Goal: Navigation & Orientation: Find specific page/section

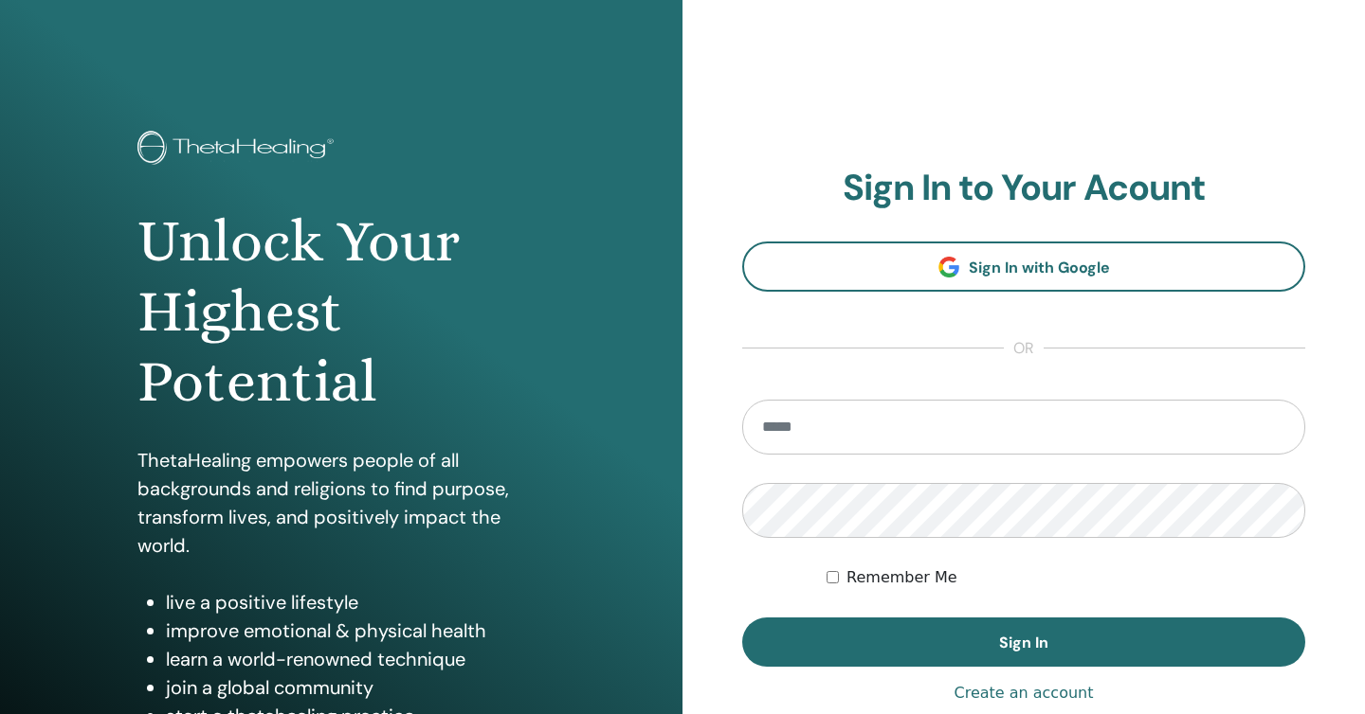
click at [973, 425] on input "email" at bounding box center [1023, 427] width 563 height 55
type input "**********"
click at [742, 618] on button "Sign In" at bounding box center [1023, 642] width 563 height 49
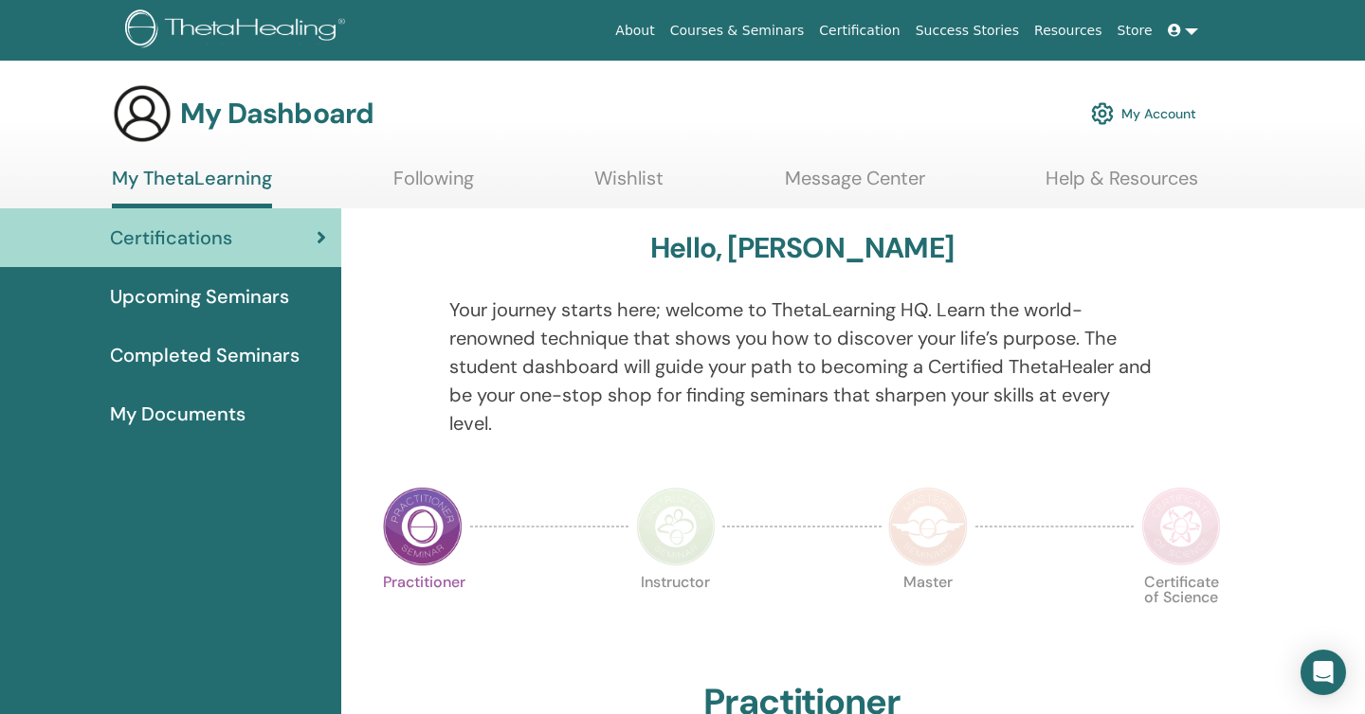
click at [441, 570] on div at bounding box center [422, 526] width 95 height 87
click at [423, 521] on img at bounding box center [423, 527] width 80 height 80
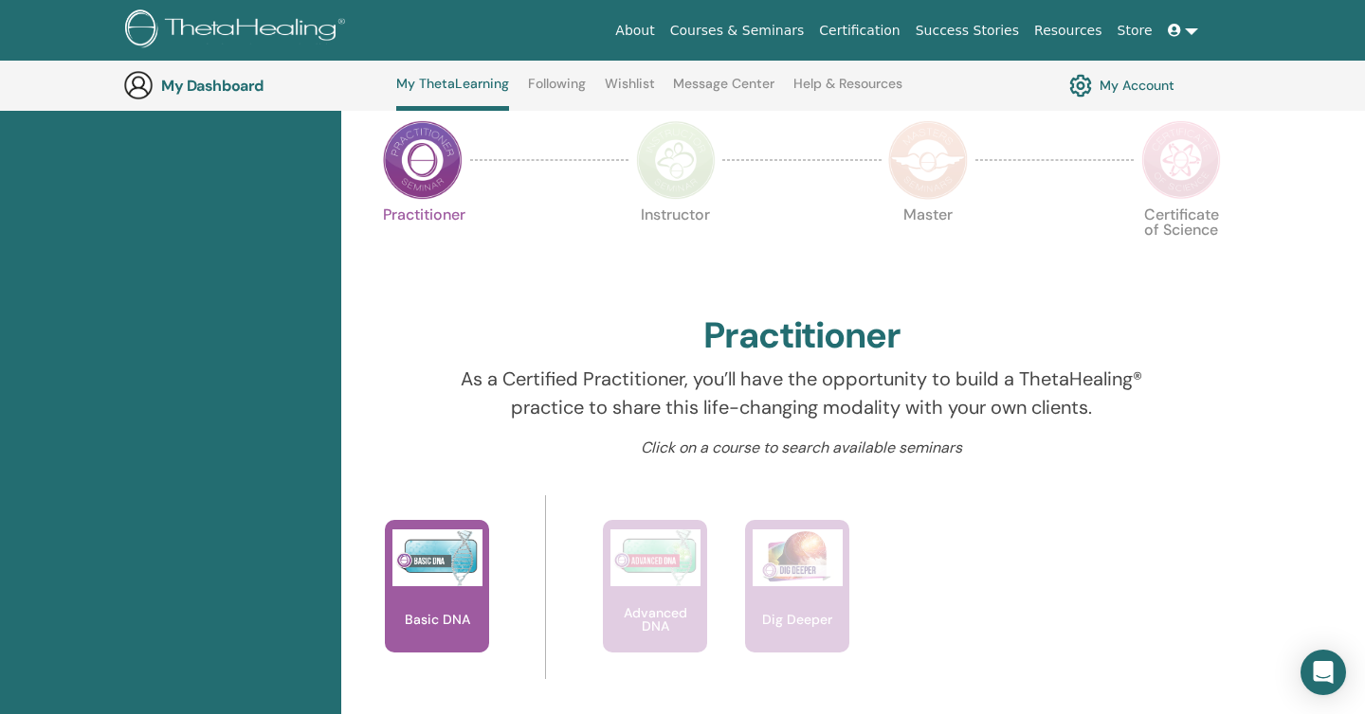
scroll to position [425, 0]
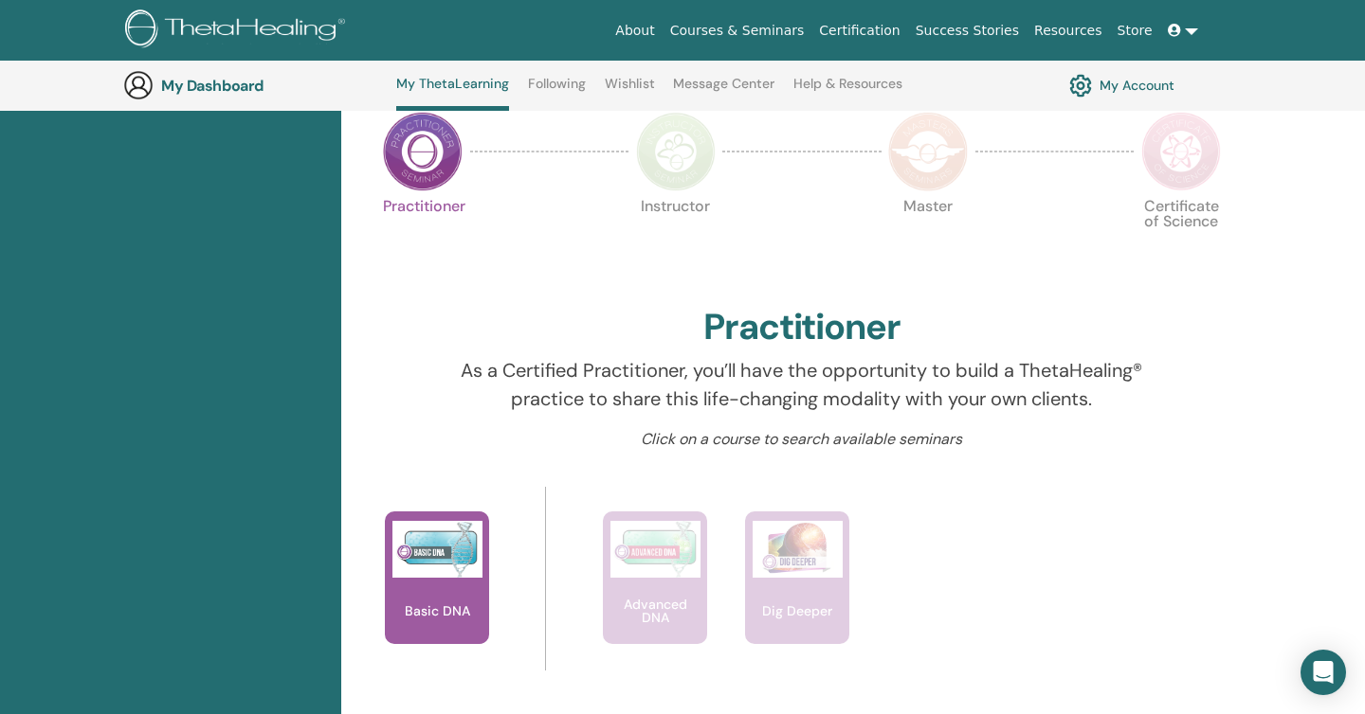
click at [431, 535] on img at bounding box center [437, 549] width 90 height 57
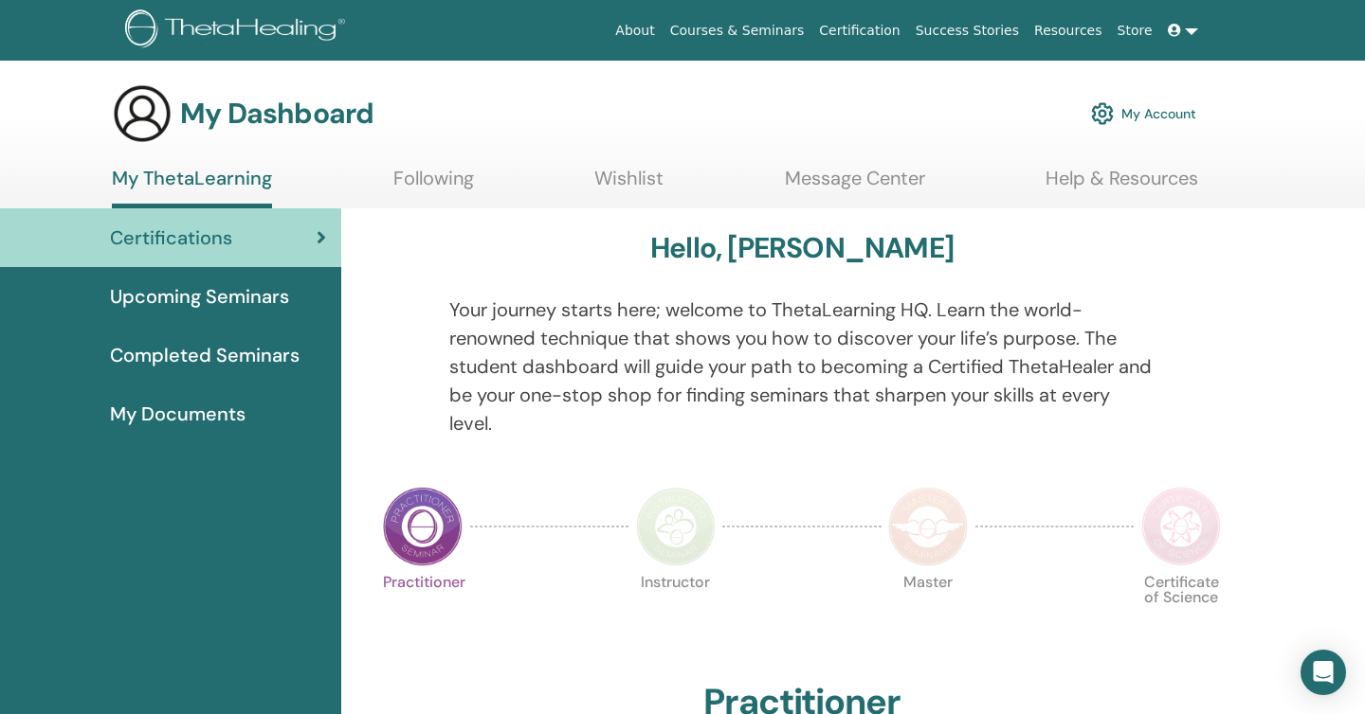
click at [1143, 173] on link "Help & Resources" at bounding box center [1121, 185] width 153 height 37
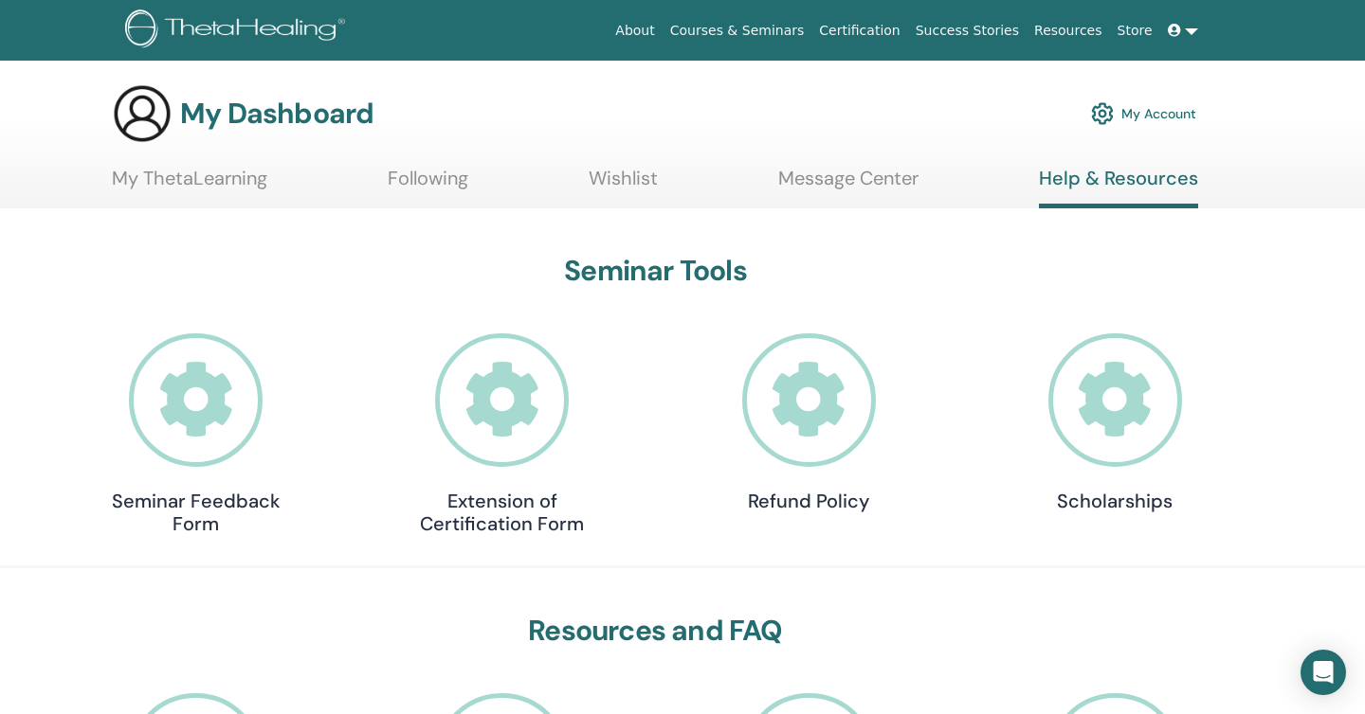
click at [178, 180] on link "My ThetaLearning" at bounding box center [189, 185] width 155 height 37
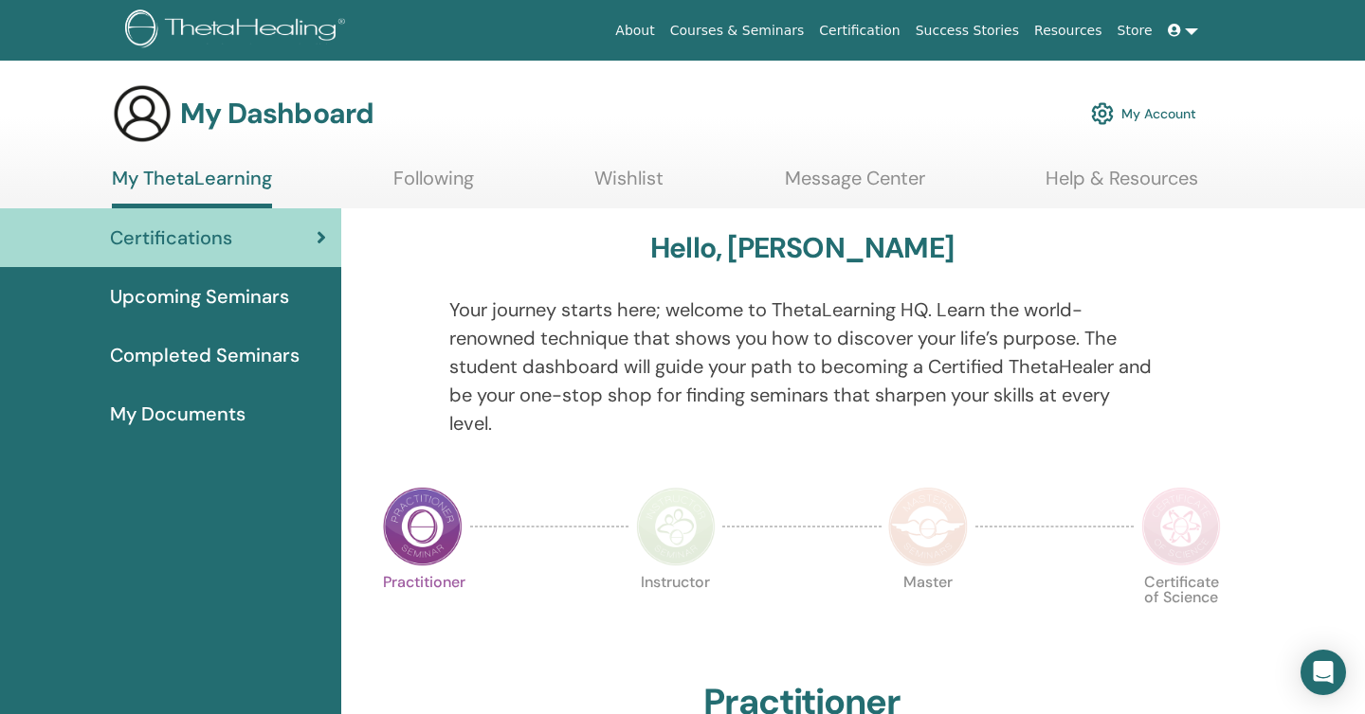
click at [207, 414] on span "My Documents" at bounding box center [178, 414] width 136 height 28
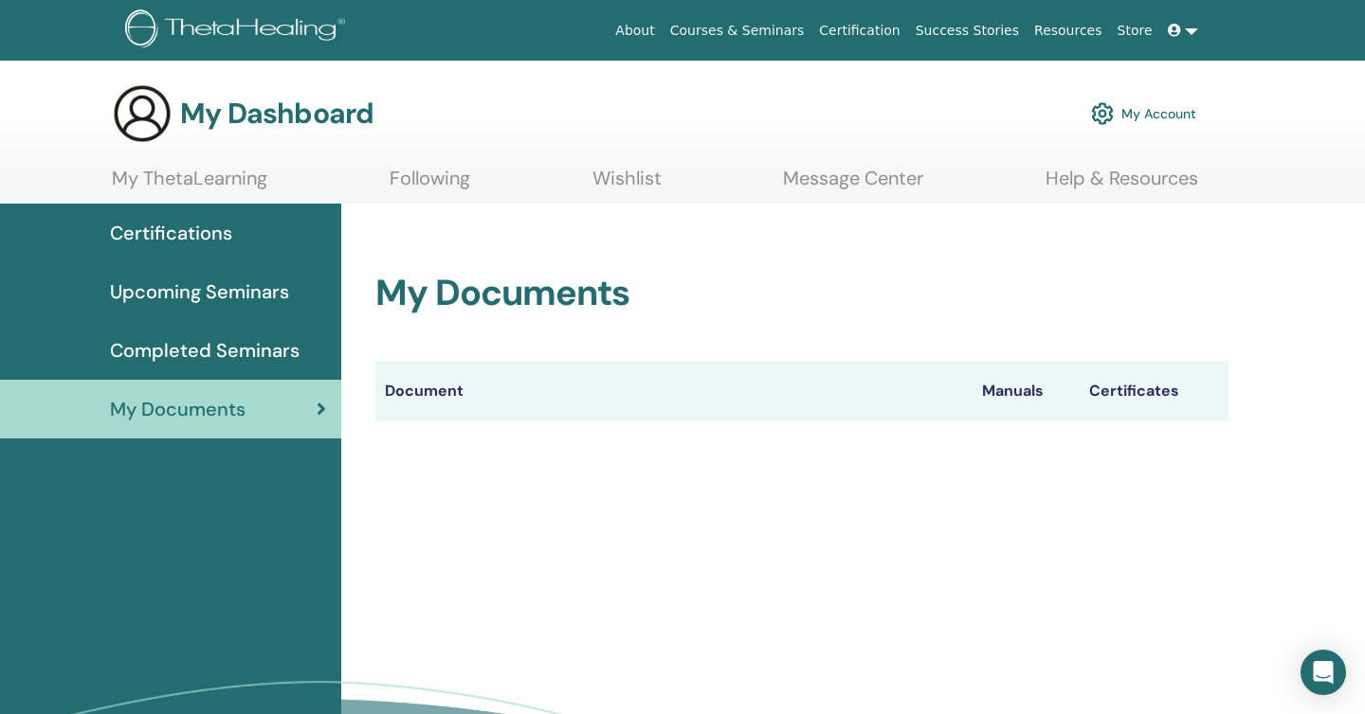
click at [798, 40] on link "Courses & Seminars" at bounding box center [737, 30] width 150 height 35
click at [1183, 32] on span at bounding box center [1175, 30] width 17 height 15
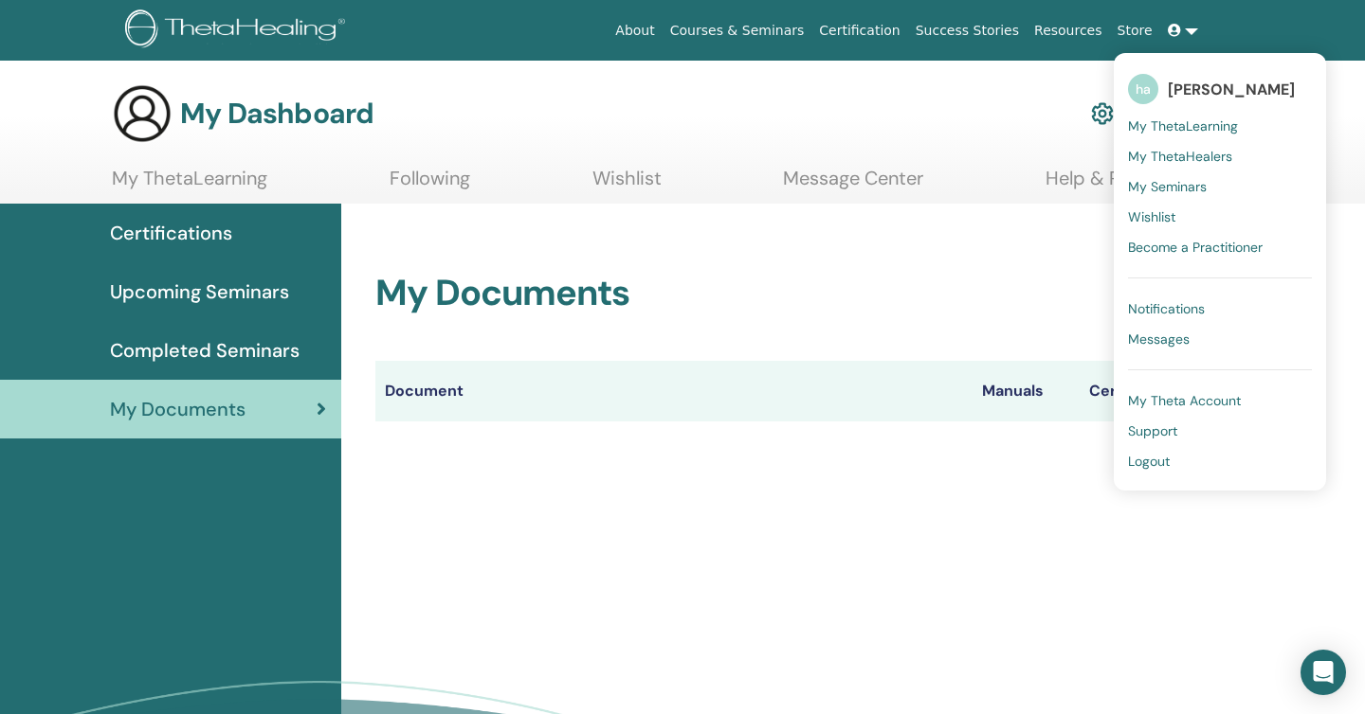
click at [1173, 403] on span "My Theta Account" at bounding box center [1184, 400] width 113 height 17
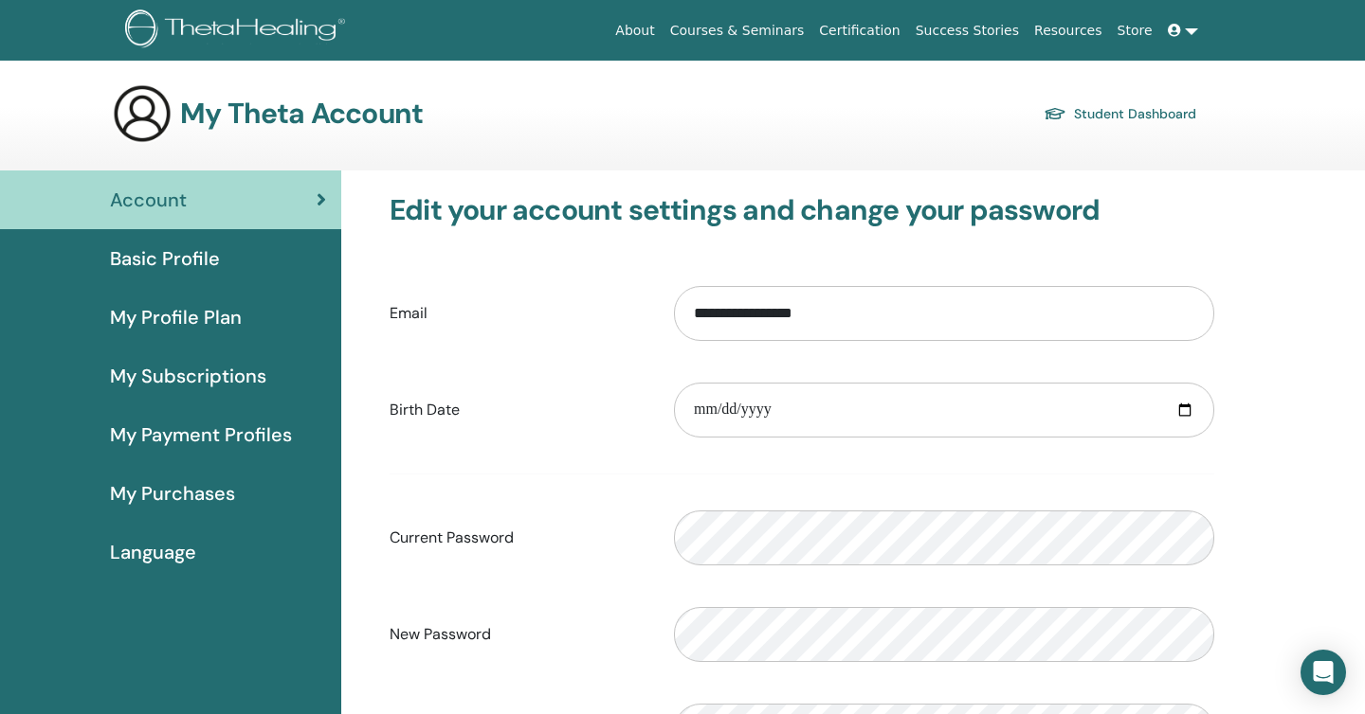
click at [223, 300] on link "My Profile Plan" at bounding box center [170, 317] width 341 height 59
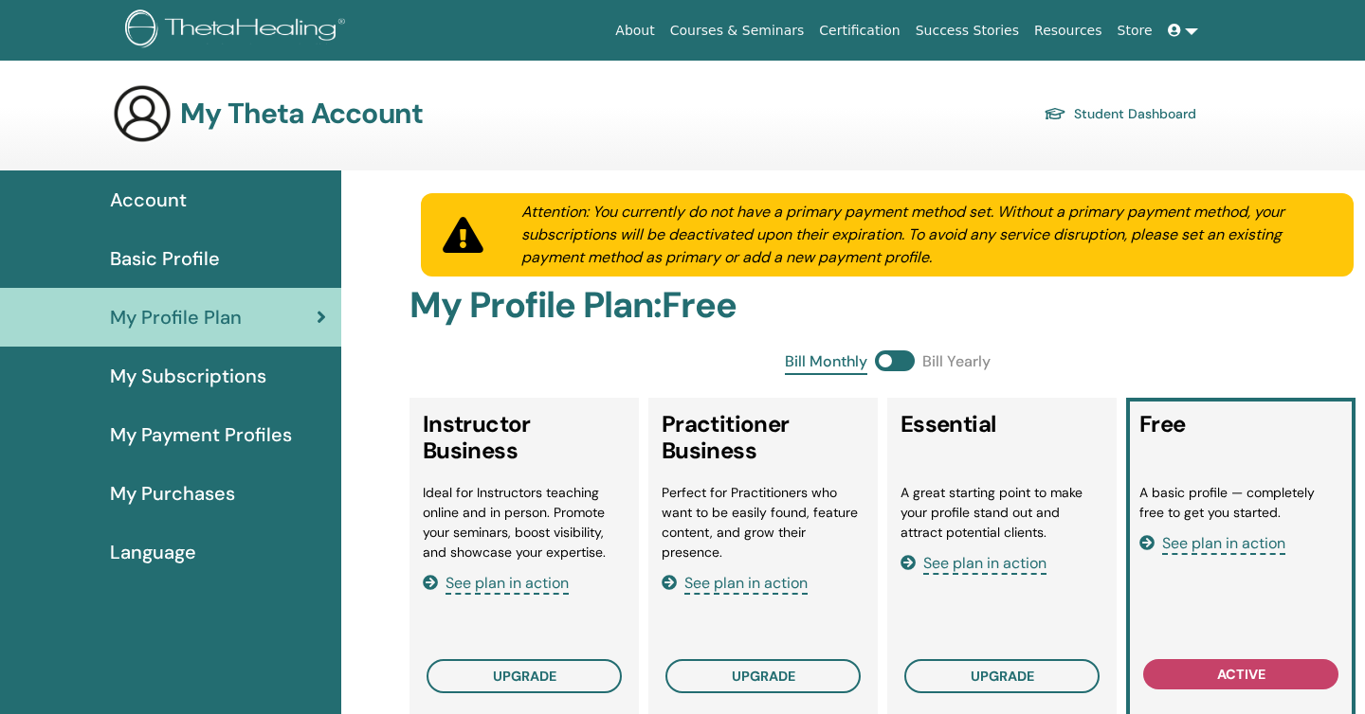
click at [177, 496] on span "My Purchases" at bounding box center [172, 493] width 125 height 28
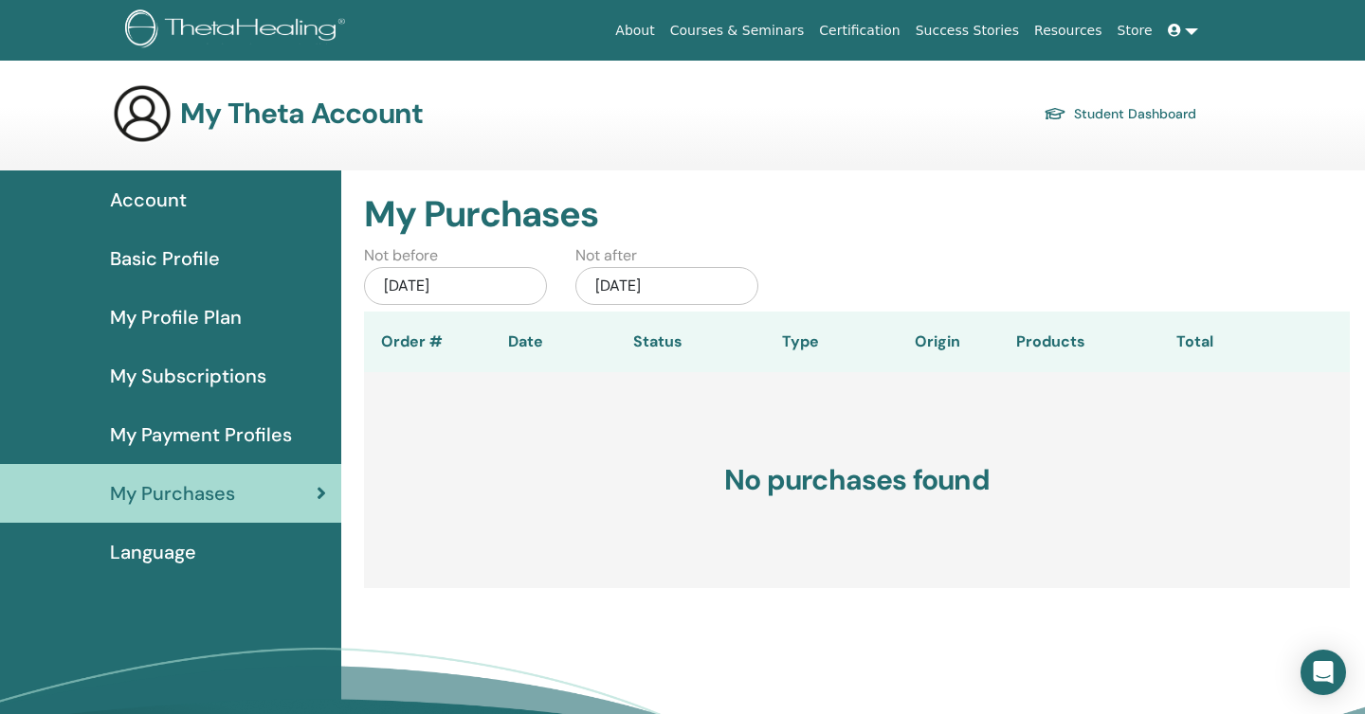
click at [441, 283] on div "[DATE]" at bounding box center [455, 286] width 183 height 38
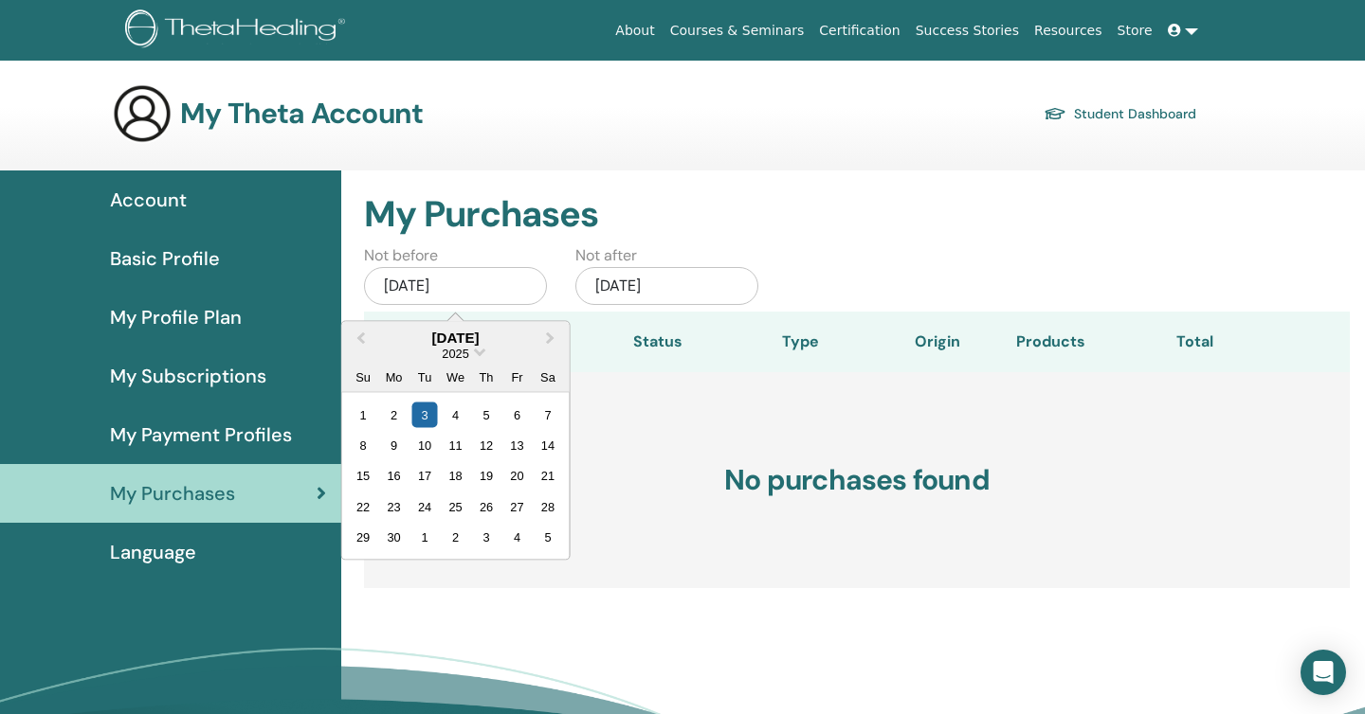
click at [441, 283] on div "[DATE]" at bounding box center [455, 286] width 183 height 38
click at [759, 180] on div "My Purchases" at bounding box center [857, 204] width 1014 height 66
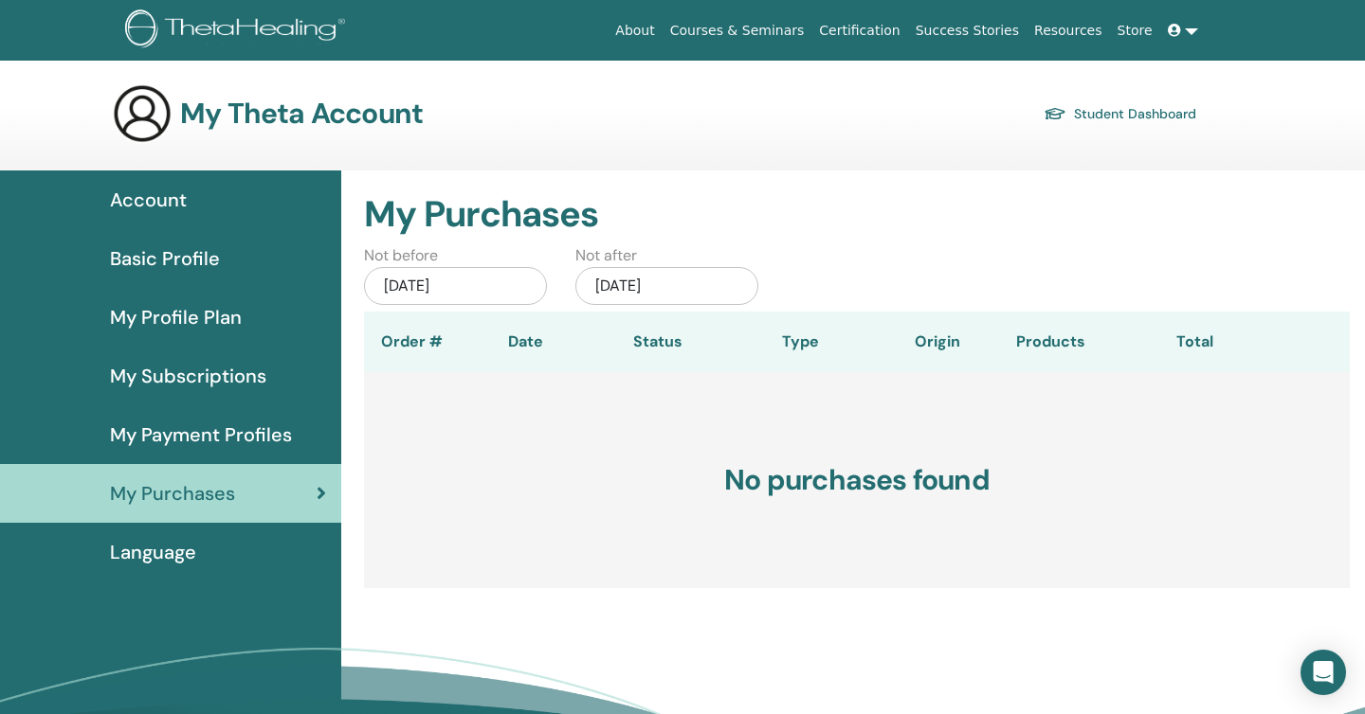
click at [1127, 106] on link "Student Dashboard" at bounding box center [1119, 113] width 153 height 27
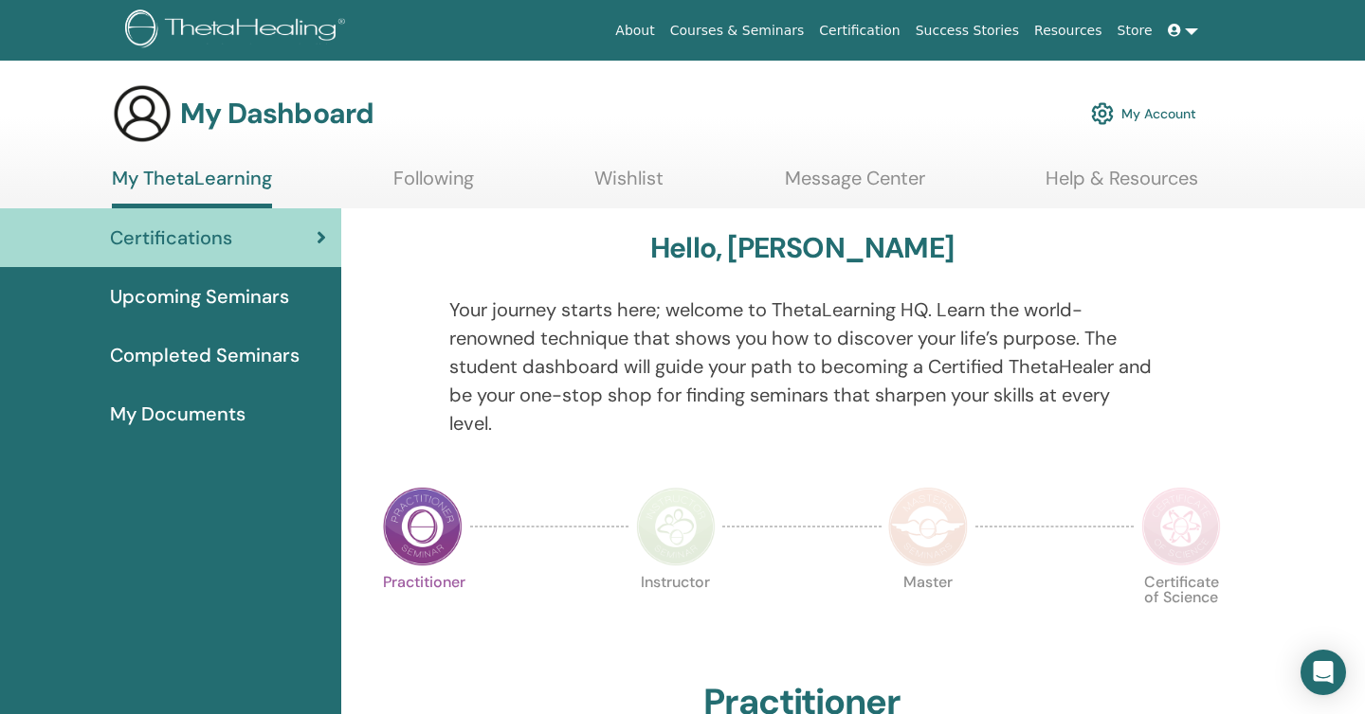
click at [1144, 36] on link "Store" at bounding box center [1135, 30] width 50 height 35
